Goal: Task Accomplishment & Management: Use online tool/utility

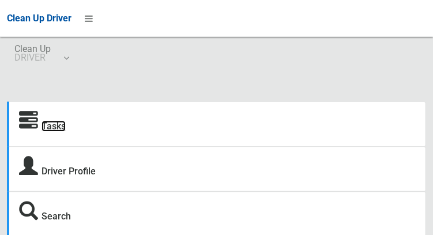
click at [47, 129] on link "Tasks" at bounding box center [54, 126] width 24 height 11
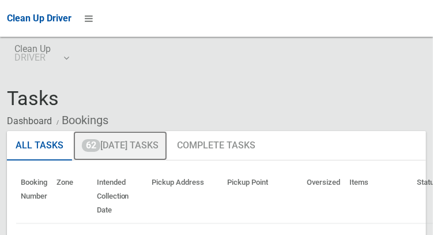
click at [145, 141] on link "62 Today's Tasks" at bounding box center [120, 146] width 94 height 30
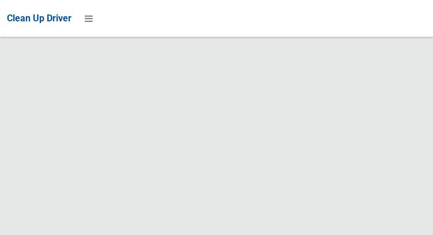
scroll to position [9147, 0]
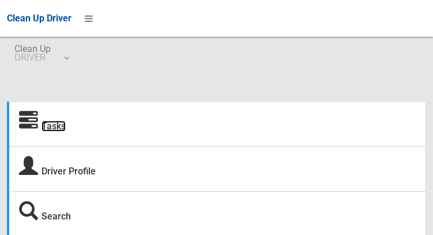
click at [48, 126] on link "Tasks" at bounding box center [54, 126] width 24 height 11
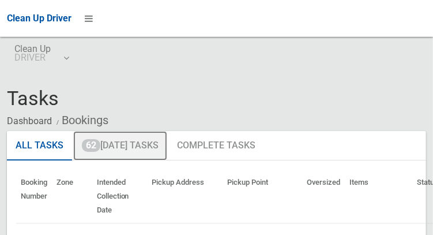
click at [147, 150] on link "62 [DATE] Tasks" at bounding box center [120, 146] width 94 height 30
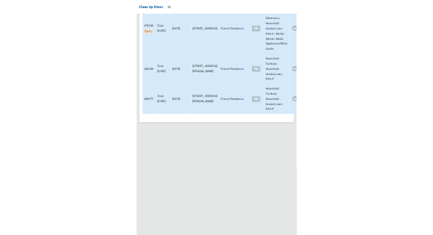
scroll to position [8871, 0]
